Goal: Task Accomplishment & Management: Manage account settings

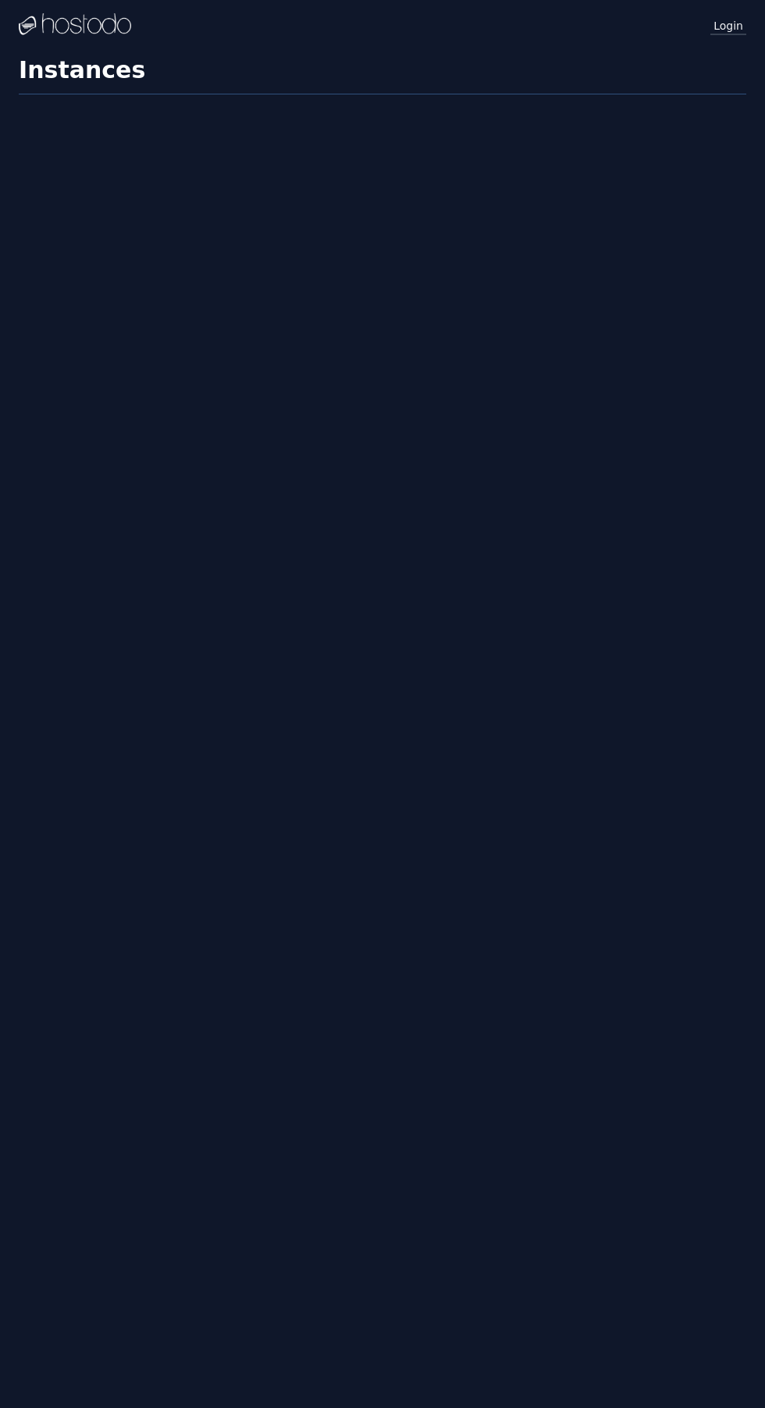
click at [730, 27] on link "Login" at bounding box center [728, 25] width 36 height 20
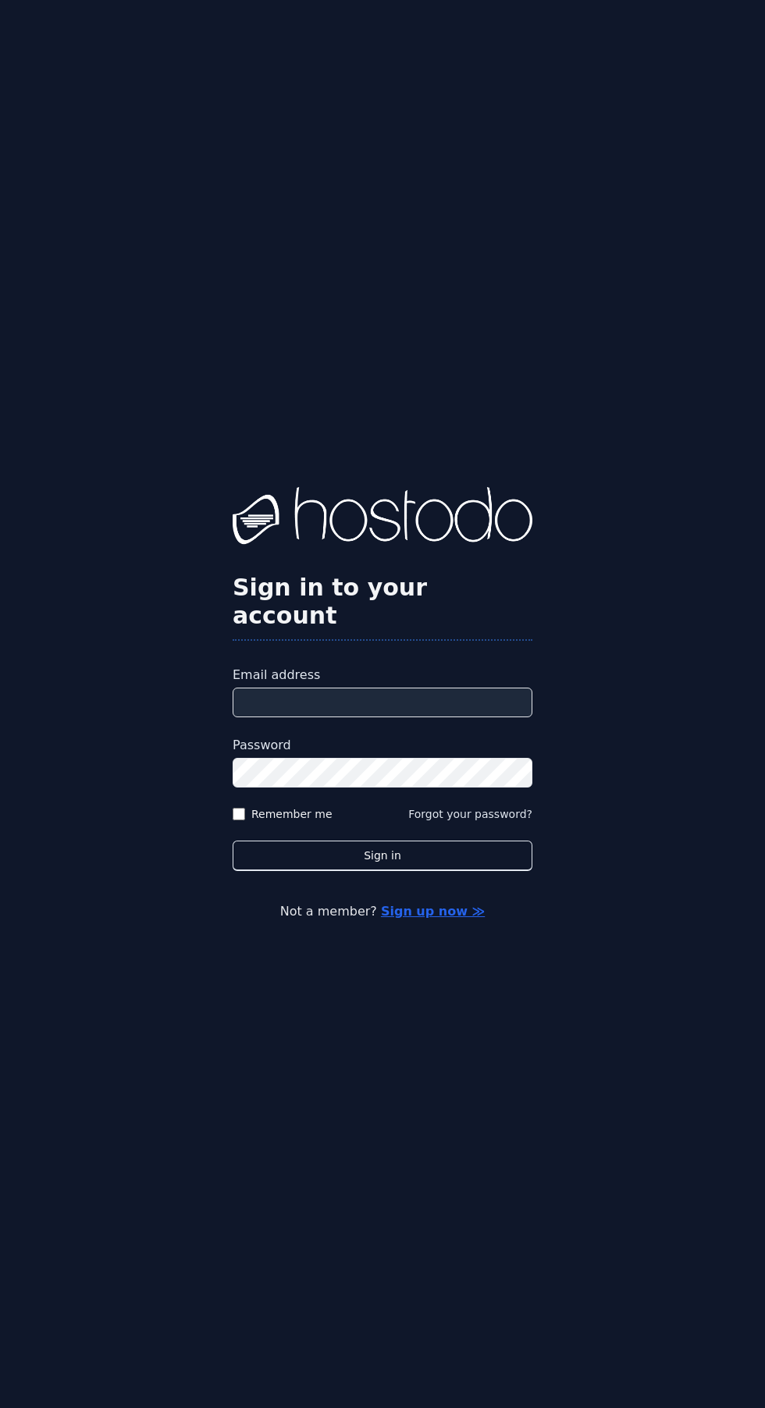
click at [410, 717] on input "Email address" at bounding box center [383, 703] width 300 height 30
type input "**********"
click at [233, 841] on button "Sign in" at bounding box center [383, 856] width 300 height 30
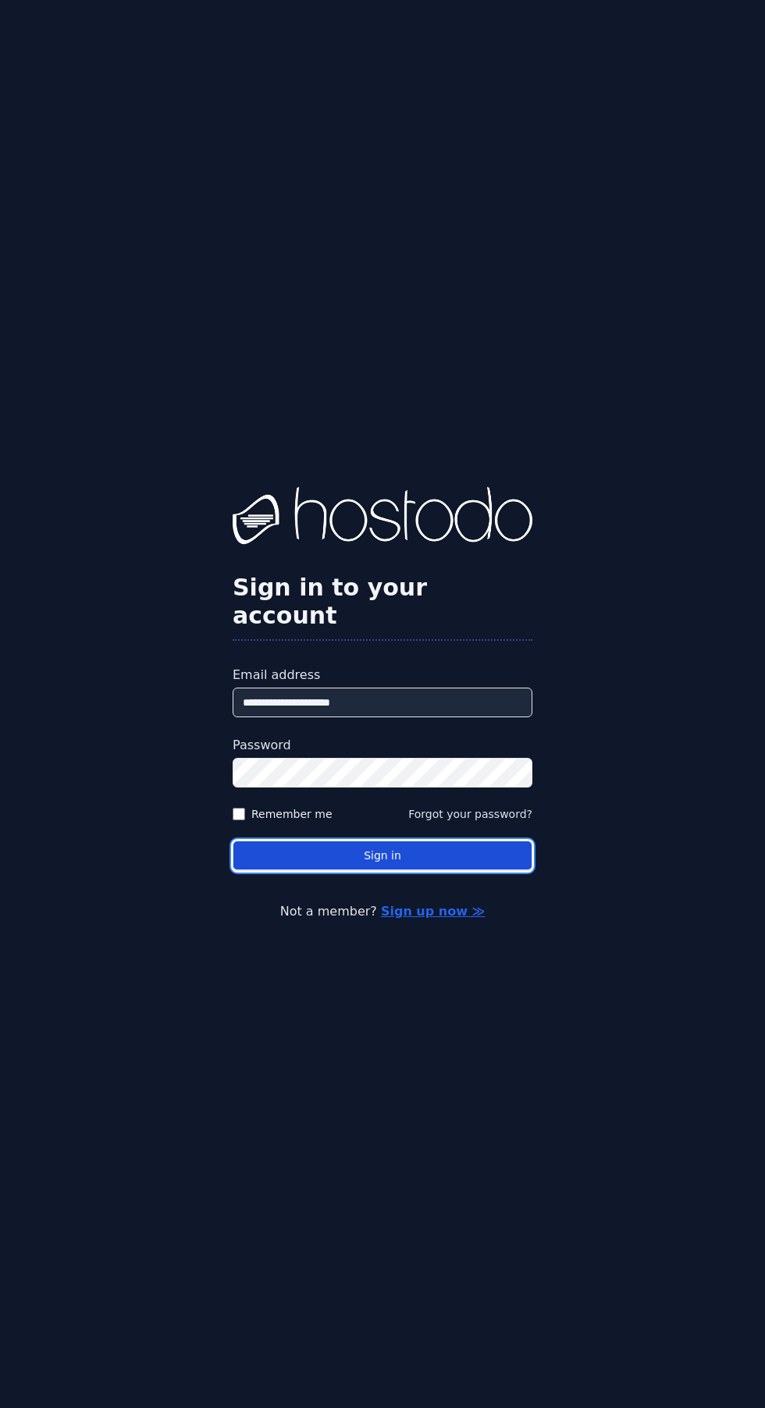
click at [396, 871] on button "Sign in" at bounding box center [383, 856] width 300 height 30
click at [365, 871] on button "Sign in" at bounding box center [383, 856] width 300 height 30
click at [322, 871] on button "Sign in" at bounding box center [383, 856] width 300 height 30
click at [425, 871] on button "Sign in" at bounding box center [383, 856] width 300 height 30
click at [426, 871] on button "Sign in" at bounding box center [383, 856] width 300 height 30
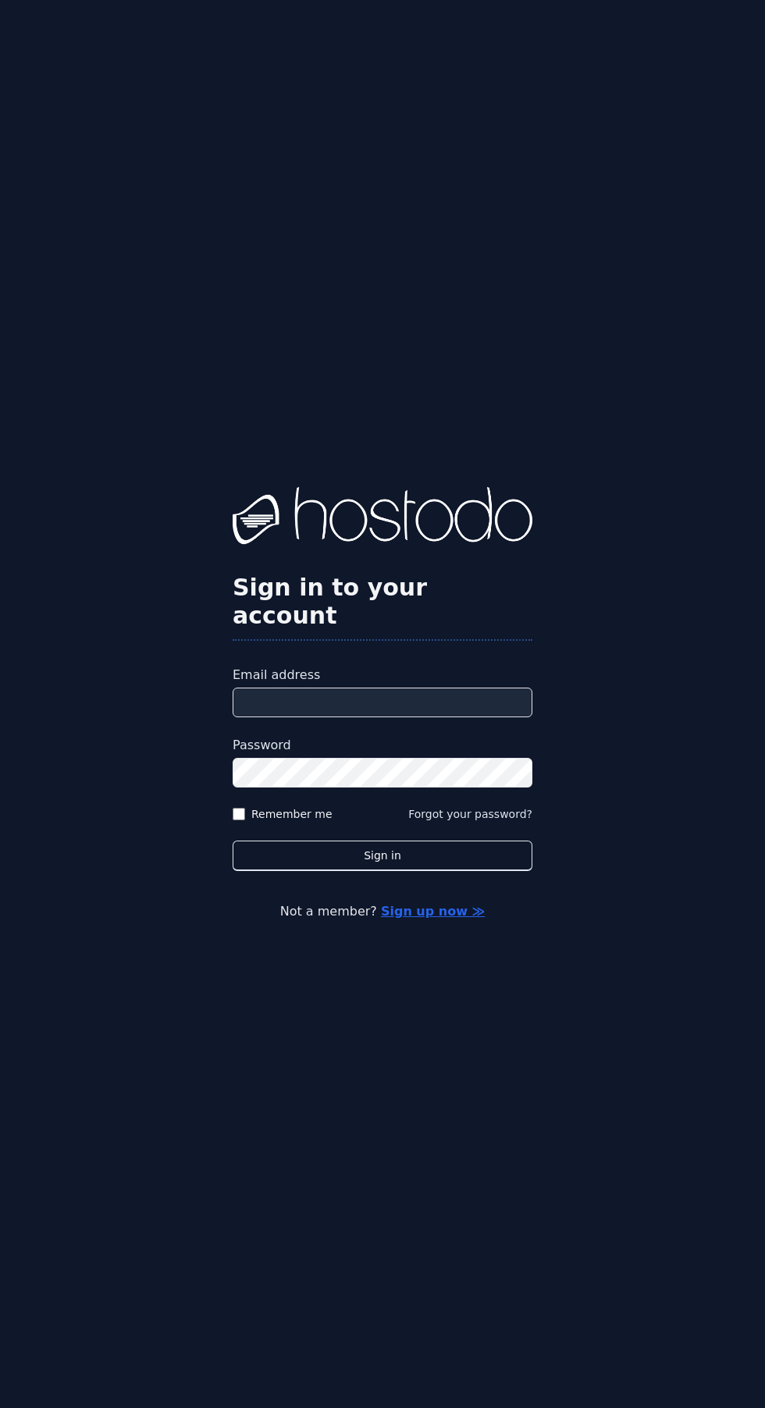
click at [451, 684] on label "Email address" at bounding box center [383, 675] width 300 height 19
click at [451, 717] on input "Email address" at bounding box center [383, 703] width 300 height 30
type input "**********"
click at [233, 841] on button "Sign in" at bounding box center [383, 856] width 300 height 30
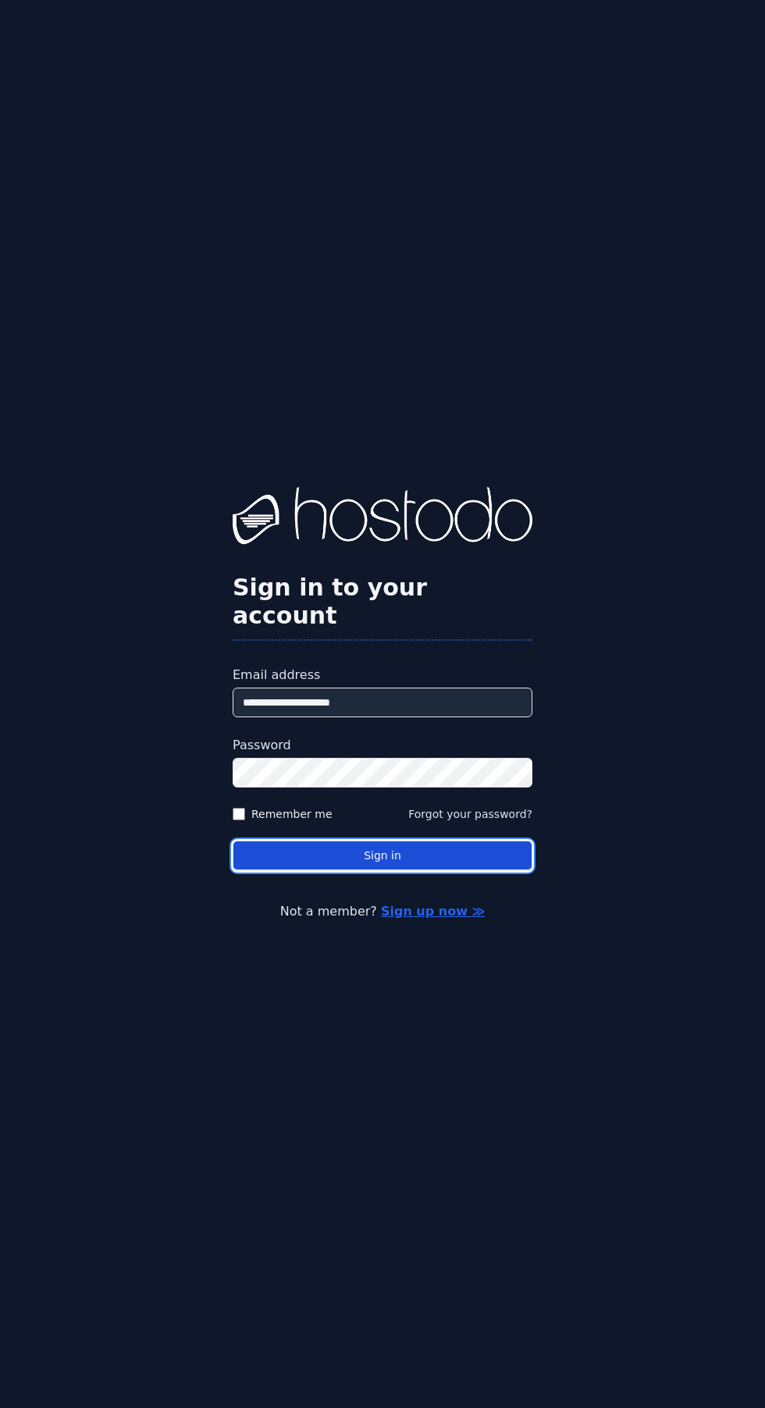
click at [418, 871] on button "Sign in" at bounding box center [383, 856] width 300 height 30
